Goal: Transaction & Acquisition: Purchase product/service

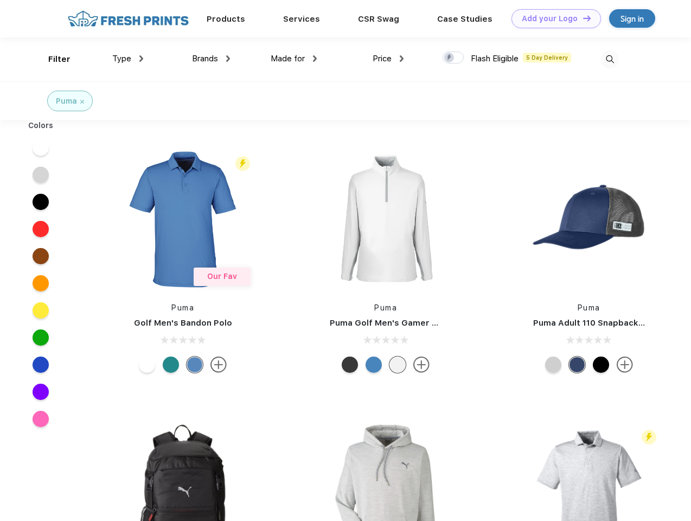
click at [552, 18] on link "Add your Logo Design Tool" at bounding box center [557, 18] width 90 height 19
click at [0, 0] on div "Design Tool" at bounding box center [0, 0] width 0 height 0
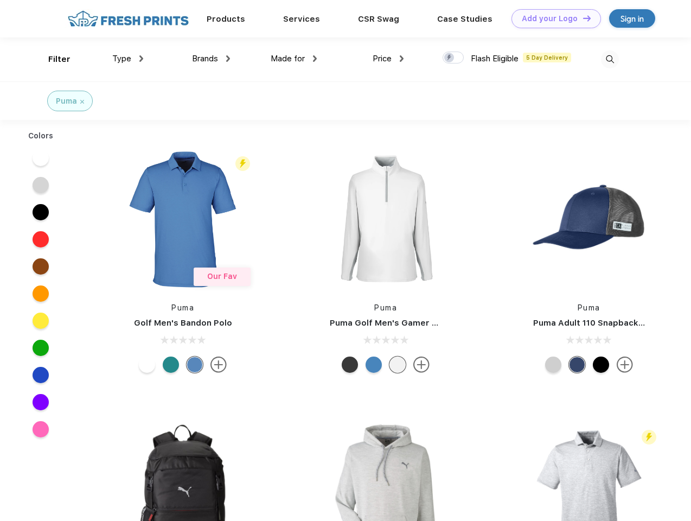
click at [582, 18] on link "Add your Logo Design Tool" at bounding box center [557, 18] width 90 height 19
click at [52, 59] on div "Filter" at bounding box center [59, 59] width 22 height 12
click at [128, 59] on span "Type" at bounding box center [121, 59] width 19 height 10
click at [211, 59] on span "Brands" at bounding box center [205, 59] width 26 height 10
click at [294, 59] on span "Made for" at bounding box center [288, 59] width 34 height 10
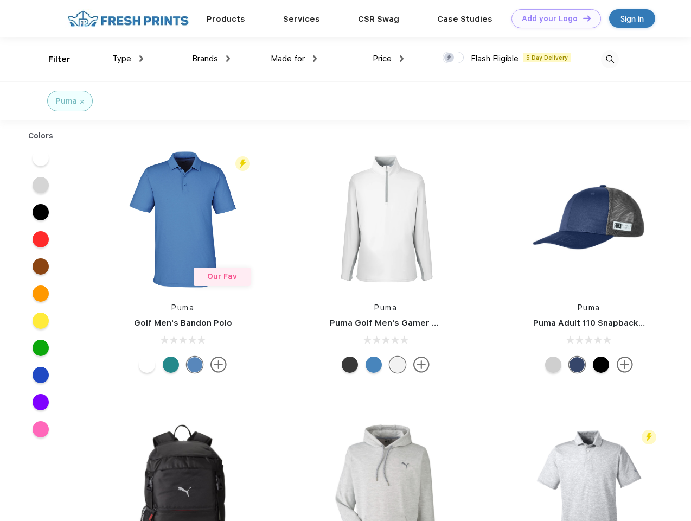
click at [388, 59] on span "Price" at bounding box center [382, 59] width 19 height 10
click at [454, 58] on div at bounding box center [453, 58] width 21 height 12
click at [450, 58] on input "checkbox" at bounding box center [446, 54] width 7 height 7
click at [610, 59] on img at bounding box center [610, 59] width 18 height 18
